Goal: Task Accomplishment & Management: Manage account settings

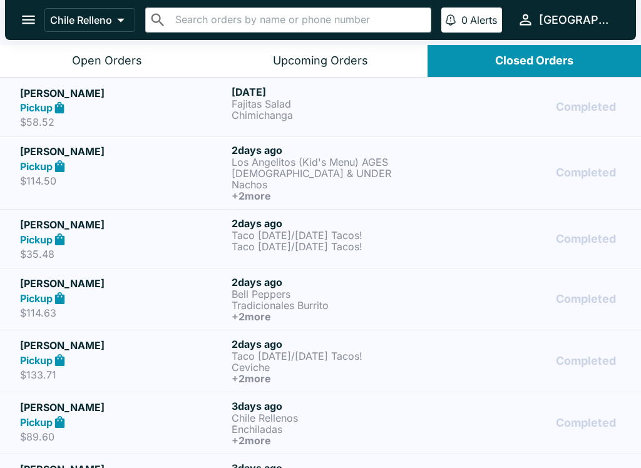
click at [35, 120] on p "$58.52" at bounding box center [123, 122] width 206 height 13
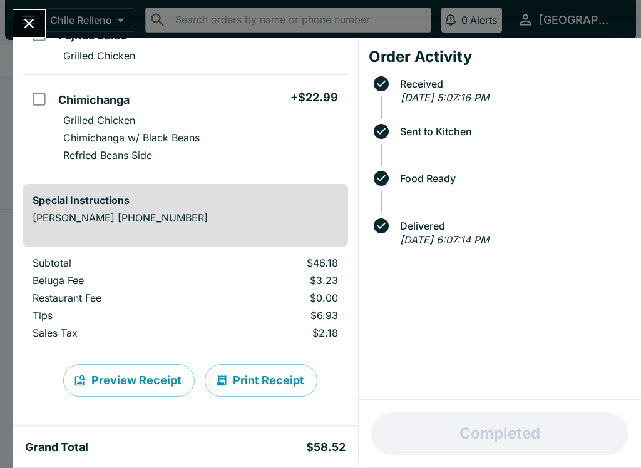
click at [24, 34] on button "Close" at bounding box center [29, 23] width 32 height 27
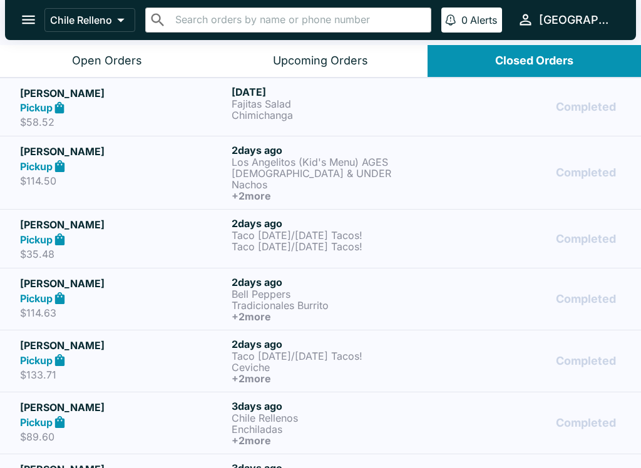
click at [53, 151] on h5 "Jay yukumoto" at bounding box center [123, 151] width 206 height 15
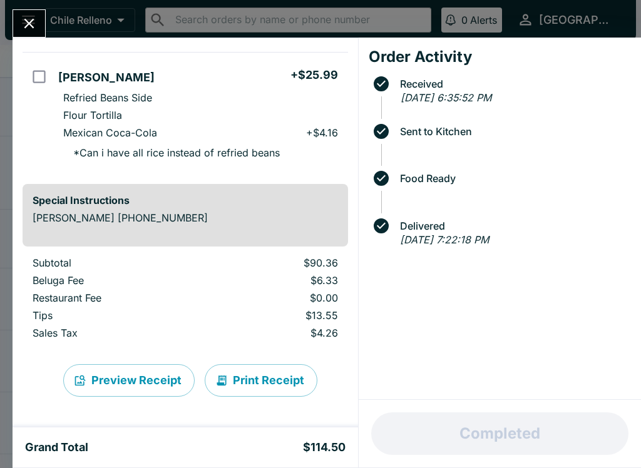
scroll to position [385, 0]
click at [18, 28] on button "Close" at bounding box center [29, 23] width 32 height 27
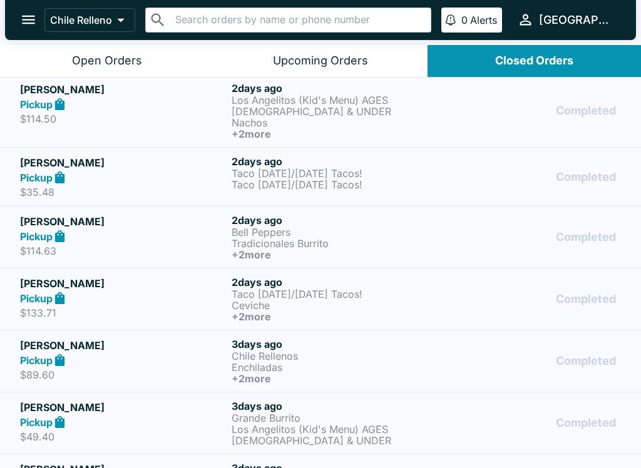
scroll to position [63, 0]
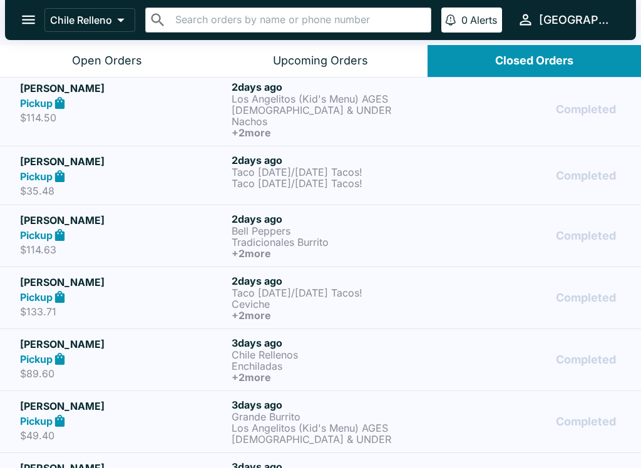
click at [78, 15] on p "Chile Relleno" at bounding box center [81, 20] width 62 height 13
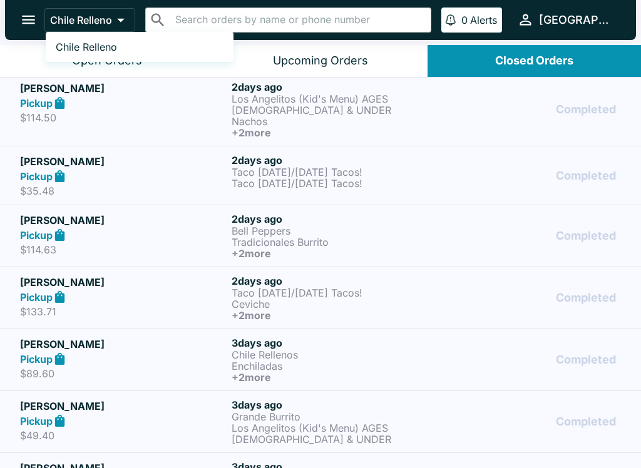
click at [34, 21] on div at bounding box center [320, 234] width 641 height 468
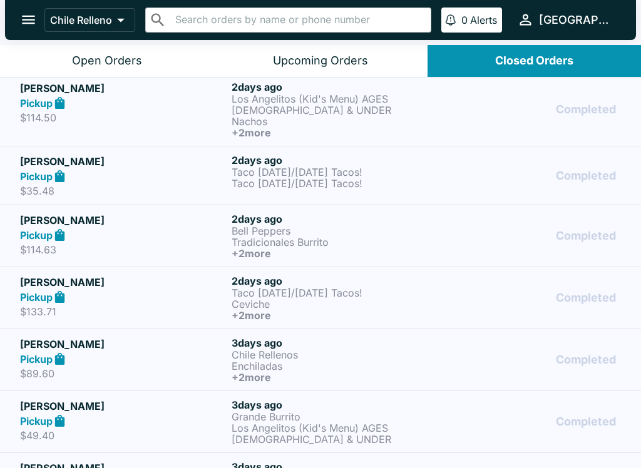
click at [33, 28] on icon "open drawer" at bounding box center [28, 19] width 17 height 17
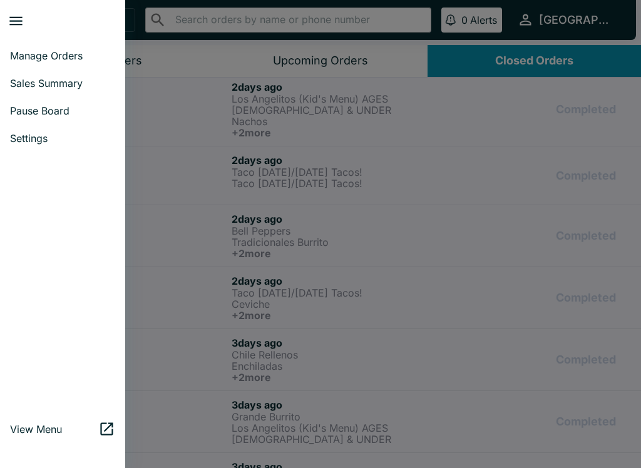
click at [35, 83] on span "Sales Summary" at bounding box center [62, 83] width 105 height 13
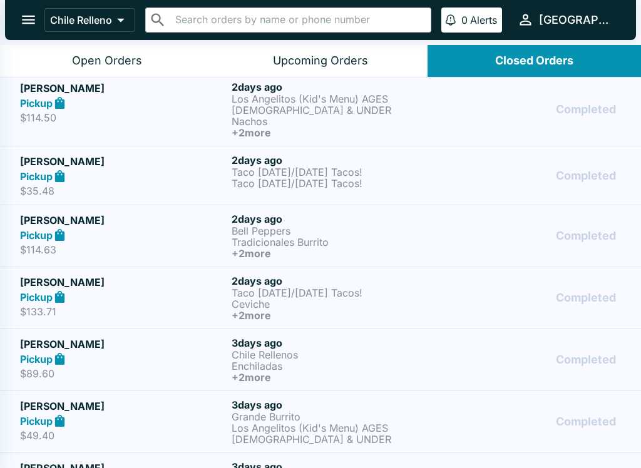
select select "03:00"
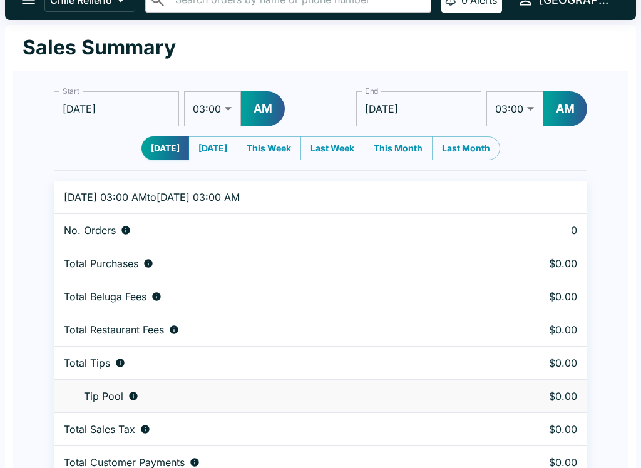
scroll to position [28, 0]
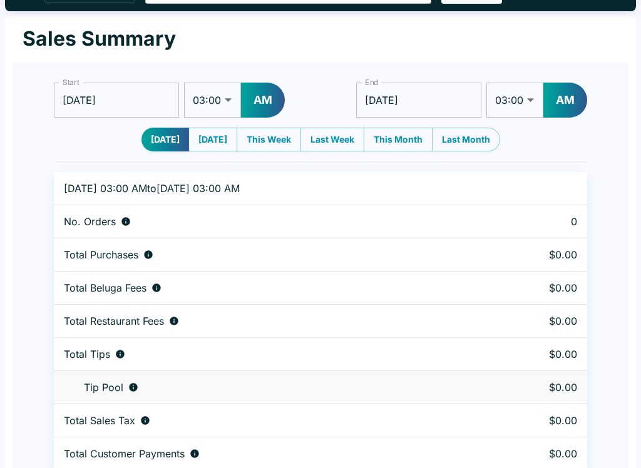
click at [194, 142] on button "Yesterday" at bounding box center [212, 140] width 49 height 24
type input "09/05/2025"
type input "09/06/2025"
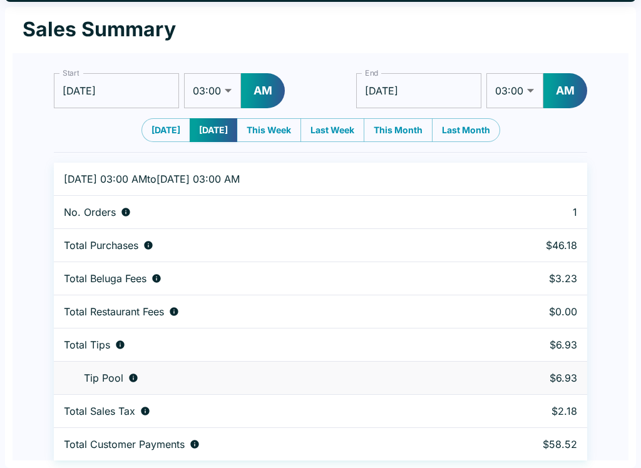
click at [104, 88] on input "09/05/2025" at bounding box center [116, 90] width 125 height 35
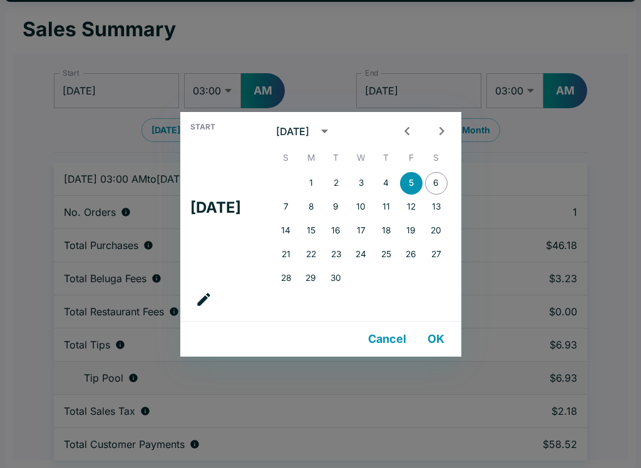
click at [89, 119] on div "Start Fri, Sep 5 September 2025 S M T W T F S 1 2 3 4 5 6 7 8 9 10 11 12 13 14 …" at bounding box center [320, 234] width 641 height 468
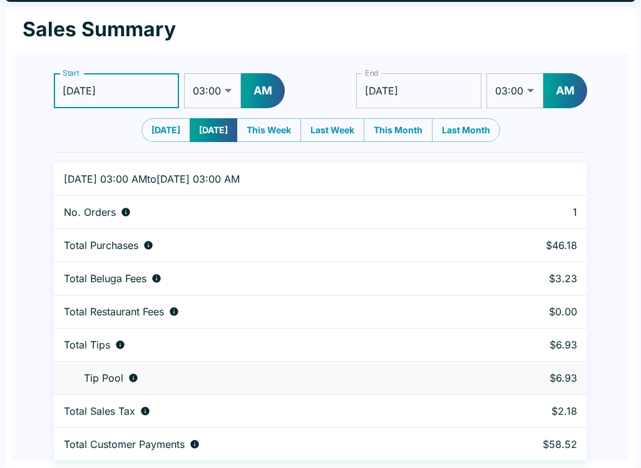
click at [268, 130] on button "This Week" at bounding box center [268, 130] width 64 height 24
type input "08/31/2025"
type input "09/07/2025"
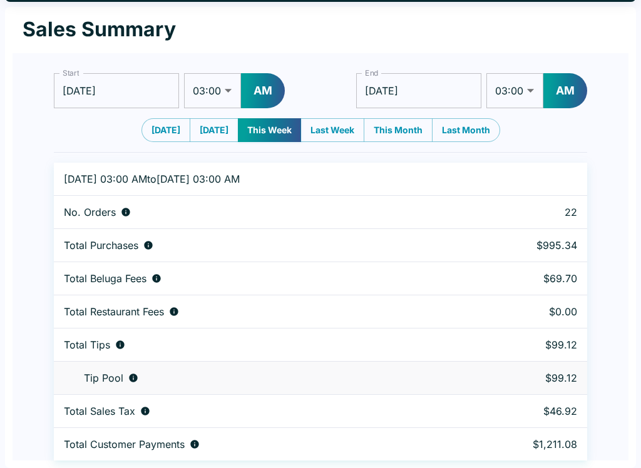
scroll to position [0, 0]
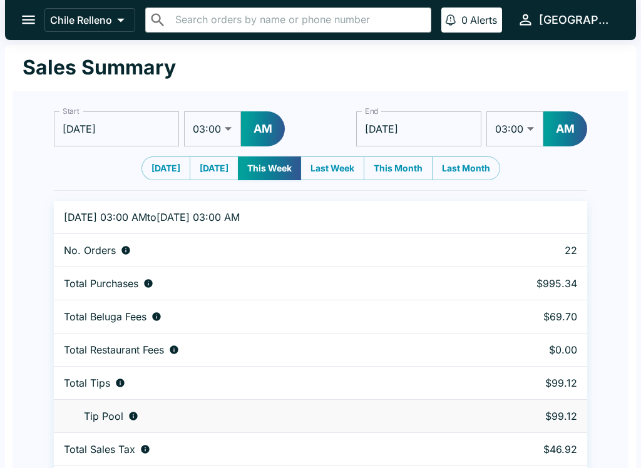
click at [16, 16] on button "open drawer" at bounding box center [29, 20] width 32 height 32
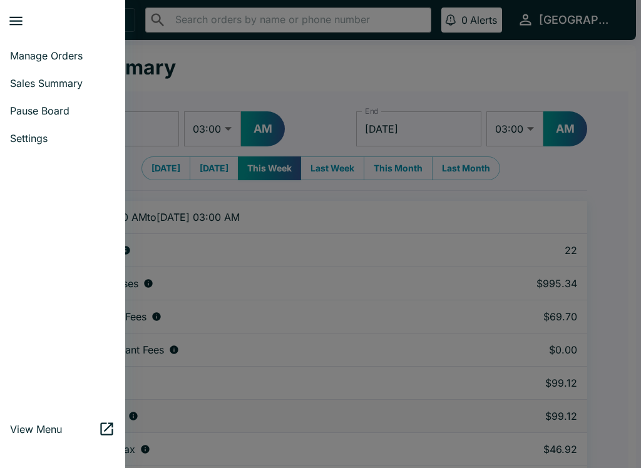
click at [14, 53] on span "Manage Orders" at bounding box center [62, 55] width 105 height 13
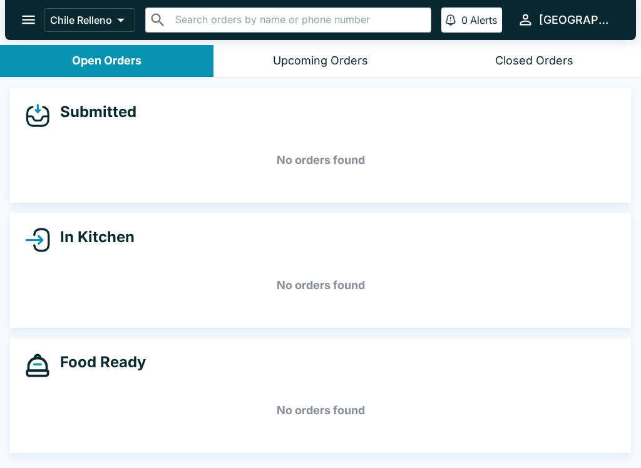
click at [262, 71] on button "Upcoming Orders" at bounding box center [319, 61] width 213 height 32
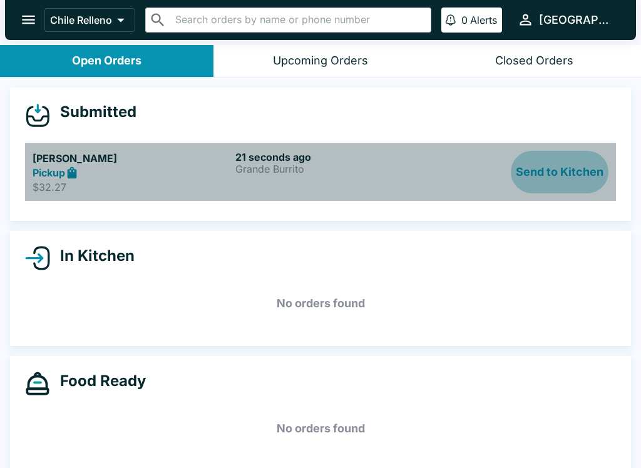
click at [517, 180] on button "Send to Kitchen" at bounding box center [560, 172] width 98 height 43
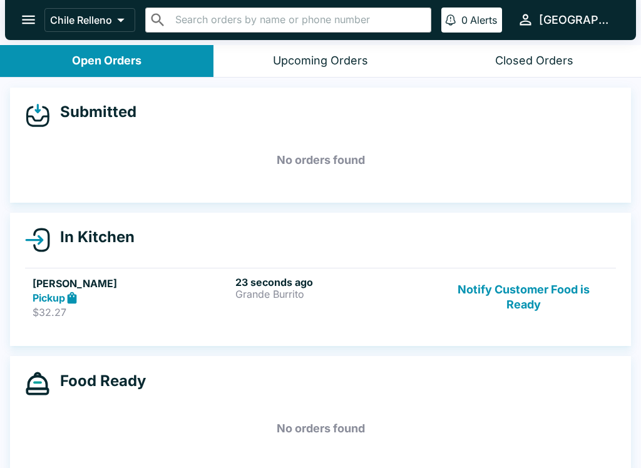
click at [39, 288] on h5 "[PERSON_NAME]" at bounding box center [132, 283] width 198 height 15
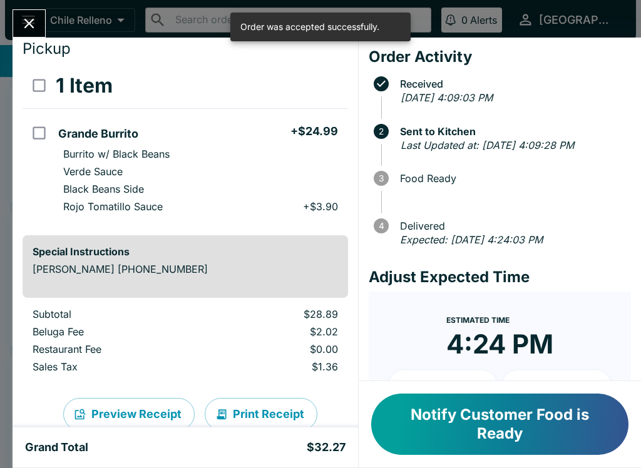
scroll to position [36, 0]
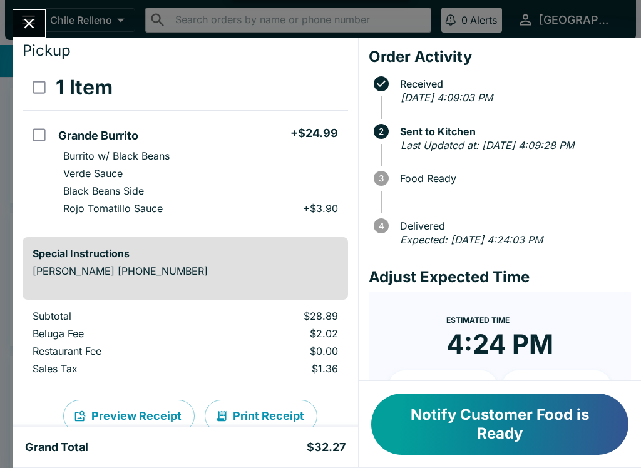
click at [15, 24] on button "Close" at bounding box center [29, 23] width 32 height 27
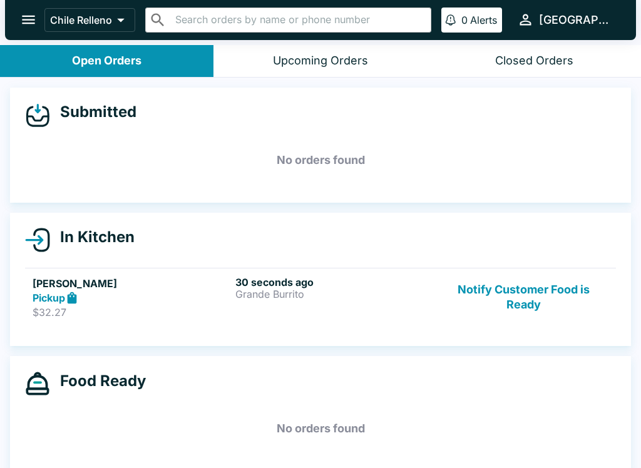
click at [530, 296] on button "Notify Customer Food is Ready" at bounding box center [524, 297] width 170 height 43
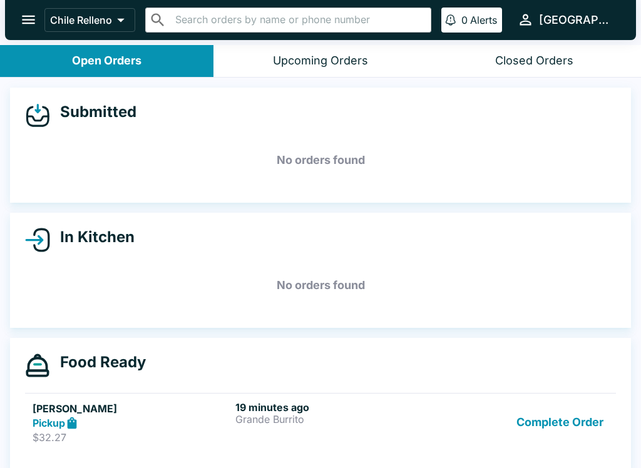
click at [569, 412] on button "Complete Order" at bounding box center [559, 422] width 97 height 43
